Goal: Complete application form

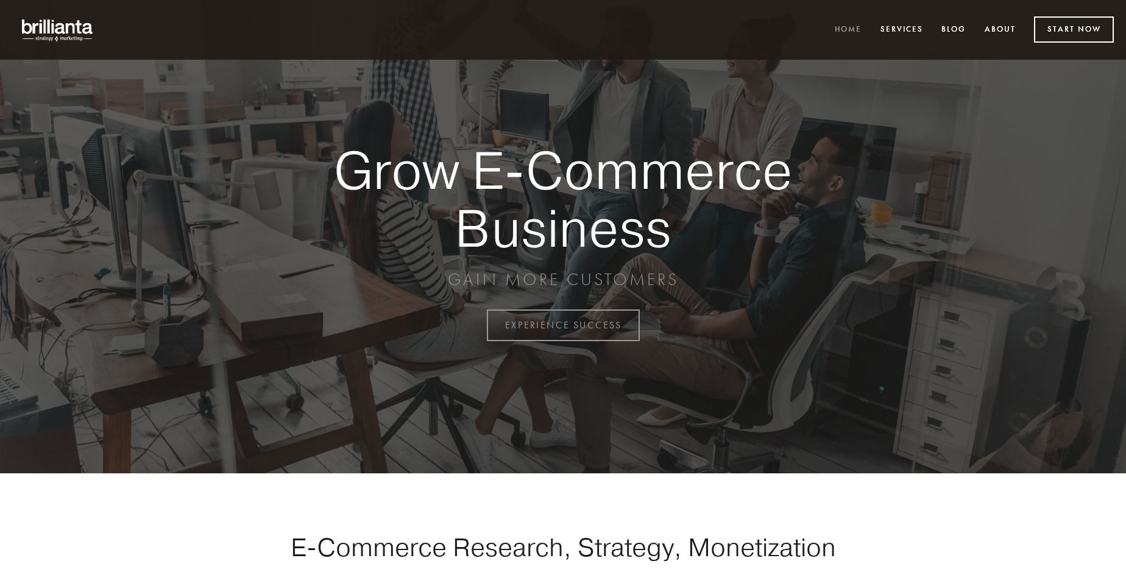
scroll to position [3194, 0]
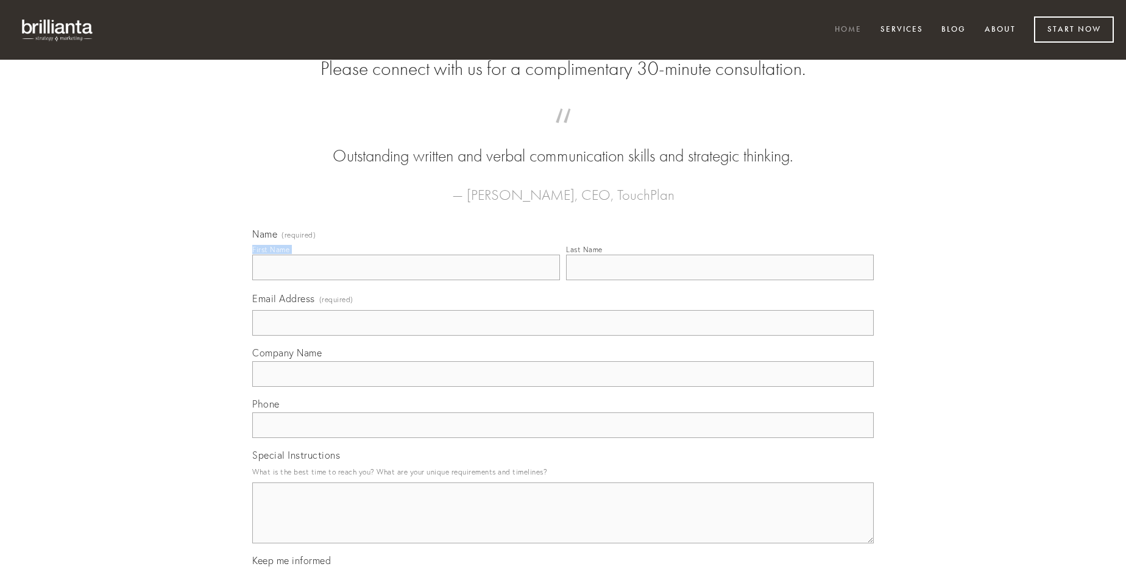
type input "[PERSON_NAME]"
click at [720, 280] on input "Last Name" at bounding box center [720, 268] width 308 height 26
type input "[PERSON_NAME]"
click at [563, 336] on input "Email Address (required)" at bounding box center [563, 323] width 622 height 26
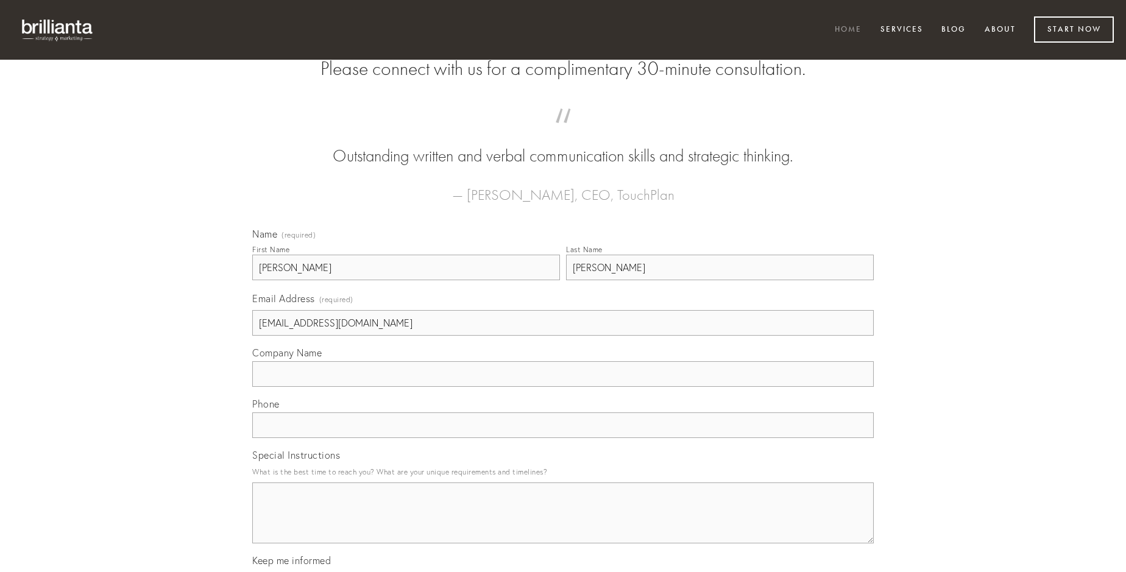
type input "[EMAIL_ADDRESS][DOMAIN_NAME]"
click at [563, 387] on input "Company Name" at bounding box center [563, 374] width 622 height 26
type input "canis"
click at [563, 438] on input "text" at bounding box center [563, 426] width 622 height 26
click at [563, 524] on textarea "Special Instructions" at bounding box center [563, 513] width 622 height 61
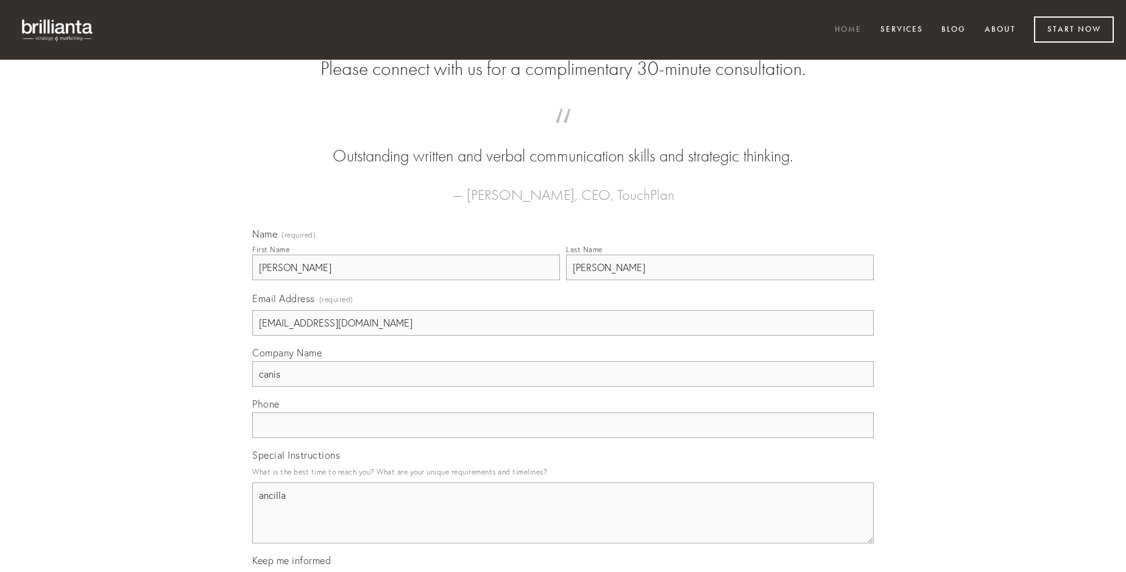
type textarea "ancilla"
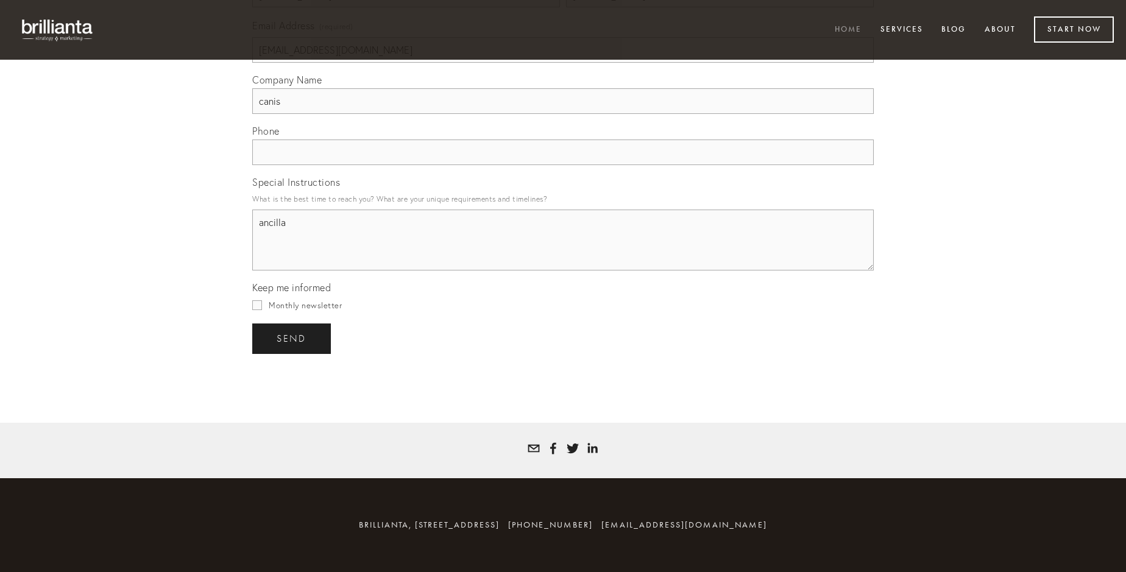
click at [292, 338] on span "send" at bounding box center [292, 338] width 30 height 11
